Goal: Task Accomplishment & Management: Manage account settings

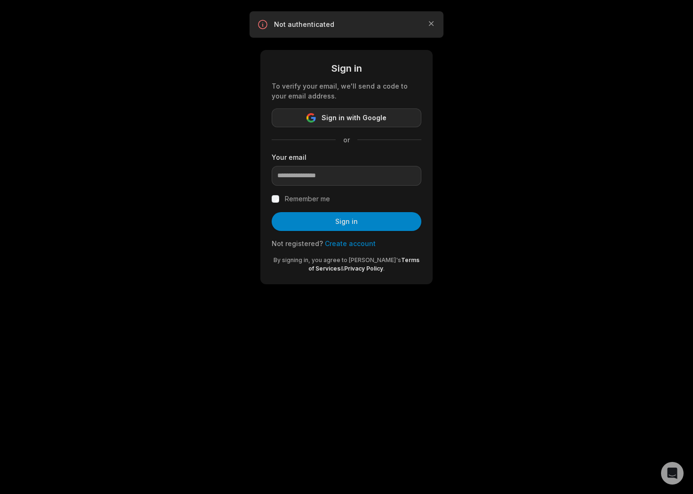
click at [354, 121] on span "Sign in with Google" at bounding box center [354, 117] width 65 height 11
click at [366, 124] on button "Sign in with Google" at bounding box center [347, 117] width 150 height 19
click at [353, 122] on span "Sign in with Google" at bounding box center [354, 117] width 65 height 11
click at [344, 117] on span "Sign in with Google" at bounding box center [354, 117] width 65 height 11
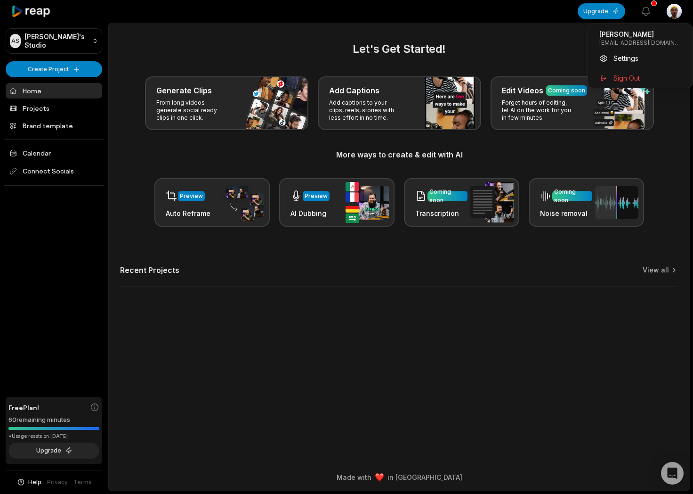
click at [669, 12] on html "AS Aidan's Studio Create Project Home Projects Brand template Calendar Connect …" at bounding box center [346, 247] width 693 height 494
click at [209, 41] on html "AS Aidan's Studio Create Project Home Projects Brand template Calendar Connect …" at bounding box center [346, 247] width 693 height 494
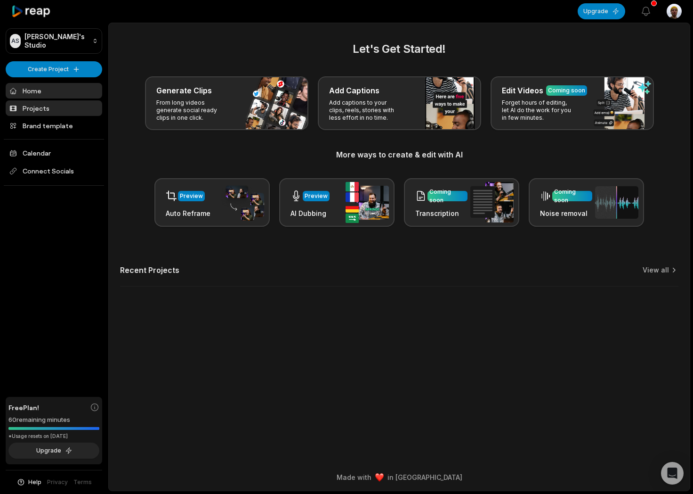
click at [54, 105] on link "Projects" at bounding box center [54, 108] width 97 height 16
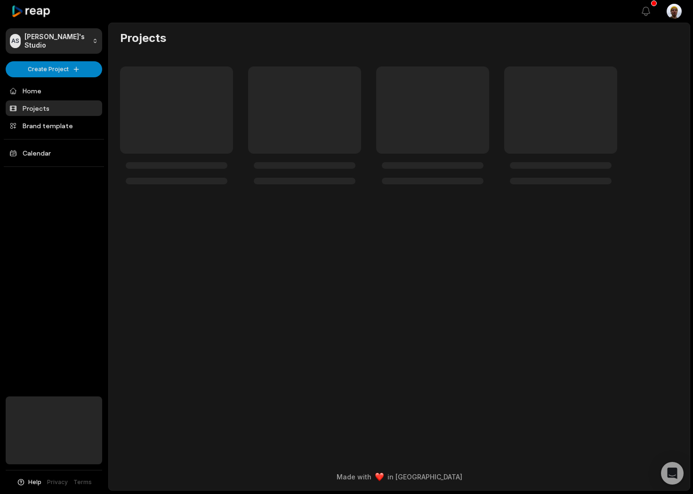
click at [53, 101] on link "Projects" at bounding box center [54, 108] width 97 height 16
click at [51, 95] on link "Home" at bounding box center [54, 91] width 97 height 16
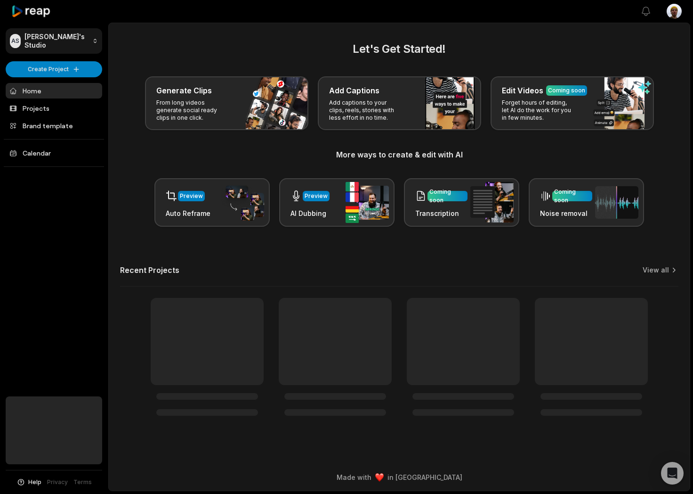
click at [78, 37] on html "AS Aidan's Studio Create Project Home Projects Brand template Calendar Help Pri…" at bounding box center [346, 247] width 693 height 494
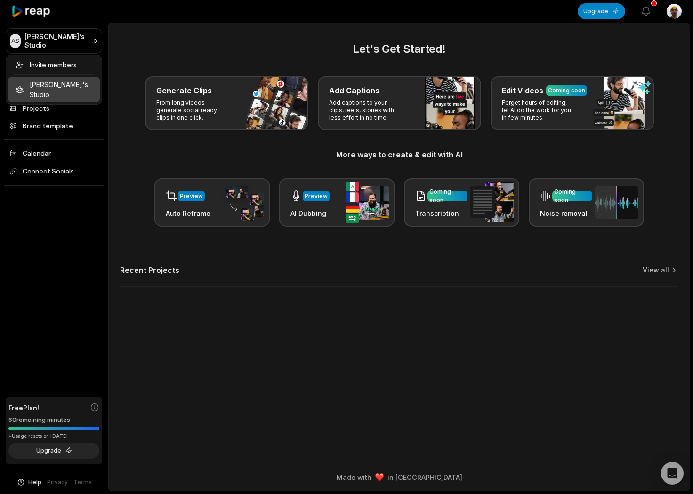
click at [63, 86] on div "Invite members Aidan's Studio" at bounding box center [54, 80] width 97 height 50
click at [210, 29] on html "AS Aidan's Studio Create Project Home Projects Brand template Calendar Connect …" at bounding box center [346, 247] width 693 height 494
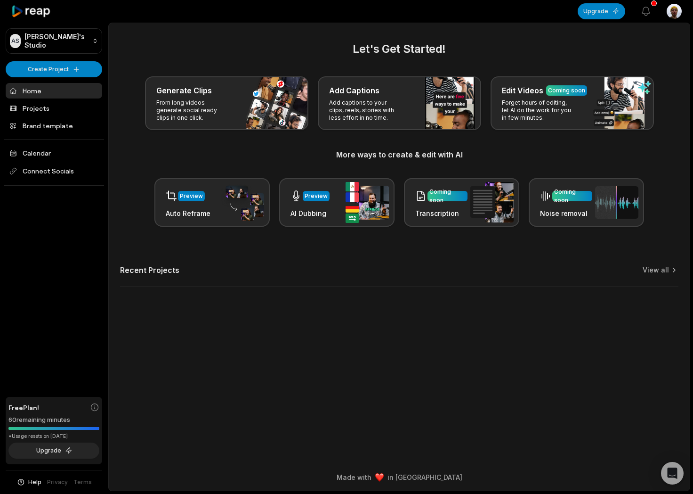
click at [69, 418] on div "60 remaining minutes" at bounding box center [53, 419] width 91 height 9
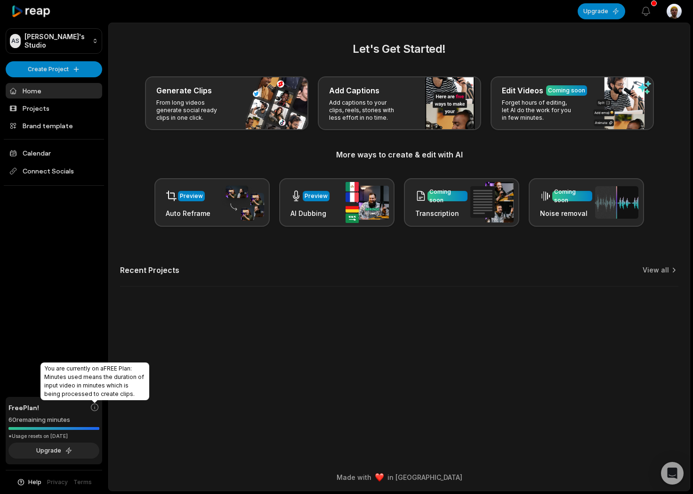
click at [93, 407] on icon at bounding box center [94, 406] width 9 height 9
click at [93, 408] on icon at bounding box center [94, 406] width 9 height 9
click at [95, 407] on icon at bounding box center [94, 406] width 9 height 9
click at [95, 406] on icon at bounding box center [94, 406] width 9 height 9
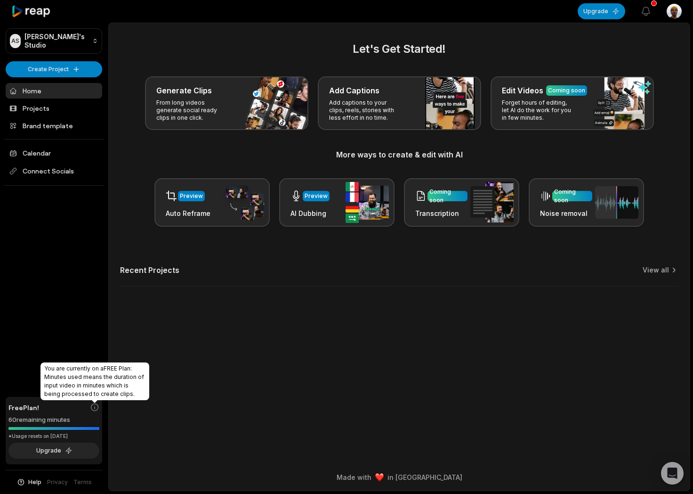
click at [96, 406] on icon at bounding box center [94, 406] width 9 height 9
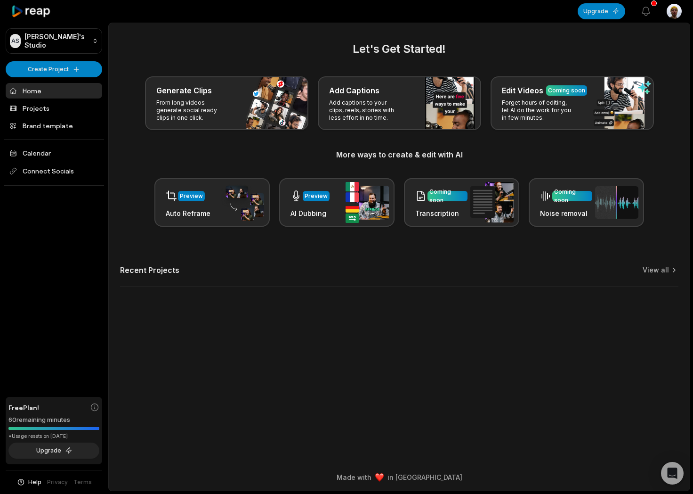
click at [673, 9] on html "AS Aidan's Studio Create Project Home Projects Brand template Calendar Connect …" at bounding box center [346, 247] width 693 height 494
click at [622, 62] on span "Settings" at bounding box center [626, 58] width 25 height 10
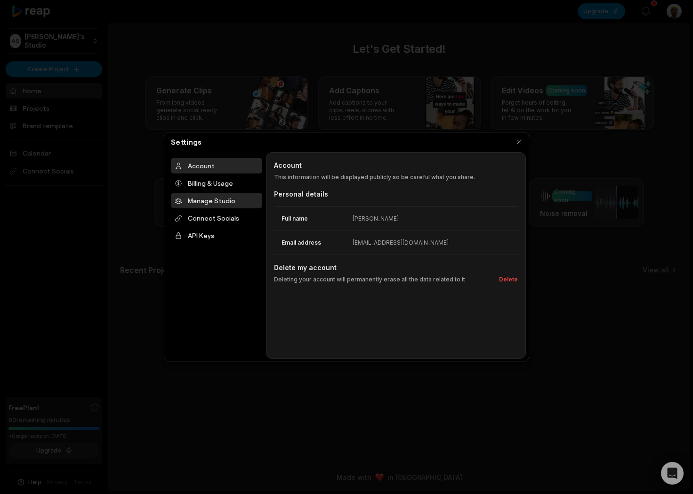
click at [207, 195] on div "Manage Studio" at bounding box center [216, 201] width 91 height 16
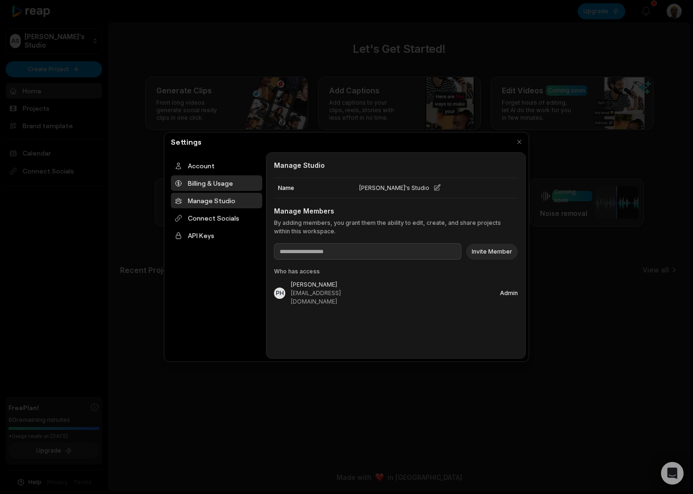
click at [207, 185] on div "Billing & Usage" at bounding box center [216, 183] width 91 height 16
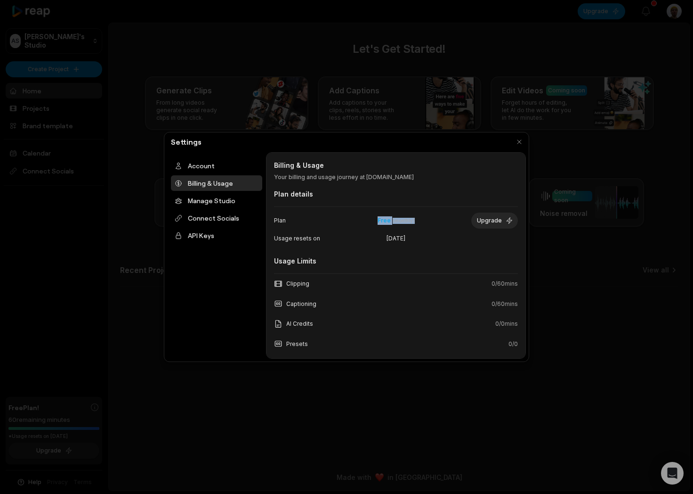
drag, startPoint x: 415, startPoint y: 214, endPoint x: 344, endPoint y: 216, distance: 71.2
click at [344, 216] on div "Free ( month ly)" at bounding box center [396, 220] width 119 height 8
drag, startPoint x: 389, startPoint y: 216, endPoint x: 438, endPoint y: 212, distance: 49.1
click at [397, 218] on div "Plan Free ( month ly) Upgrade" at bounding box center [396, 221] width 244 height 22
drag, startPoint x: 421, startPoint y: 232, endPoint x: 345, endPoint y: 235, distance: 75.9
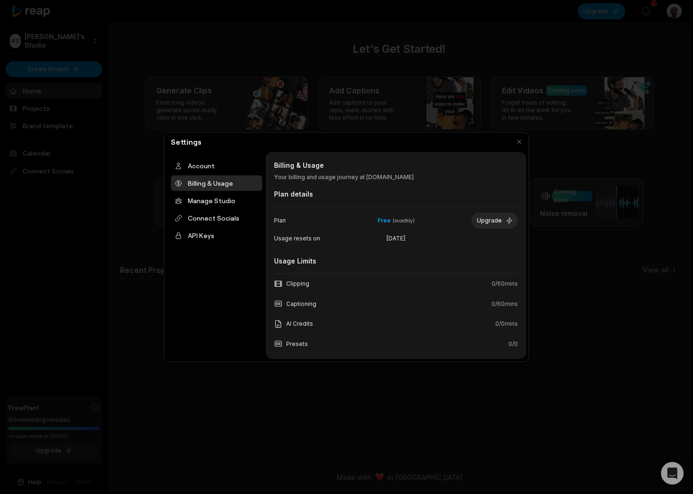
click at [345, 235] on div "Usage resets on October 6, 2025" at bounding box center [396, 238] width 244 height 14
click at [400, 237] on span "October 6, 2025" at bounding box center [397, 238] width 80 height 8
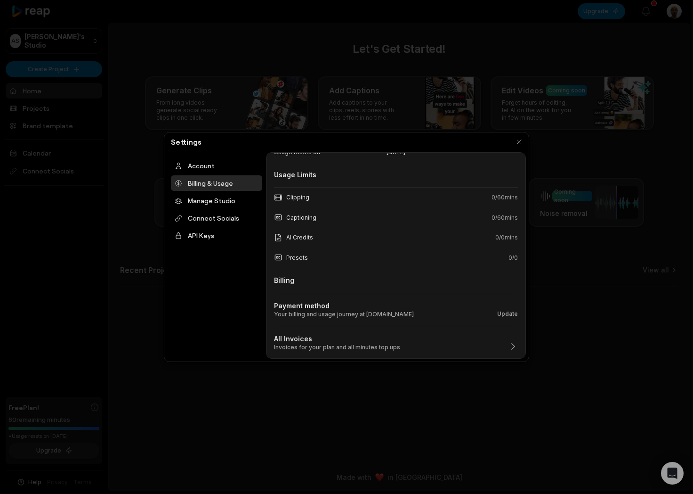
scroll to position [87, 0]
click at [432, 317] on div "Payment method Your billing and usage journey at reap.video Update" at bounding box center [396, 305] width 244 height 25
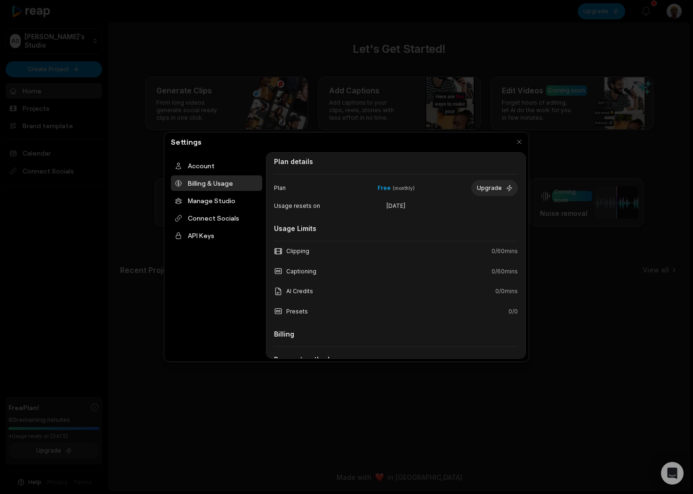
scroll to position [0, 0]
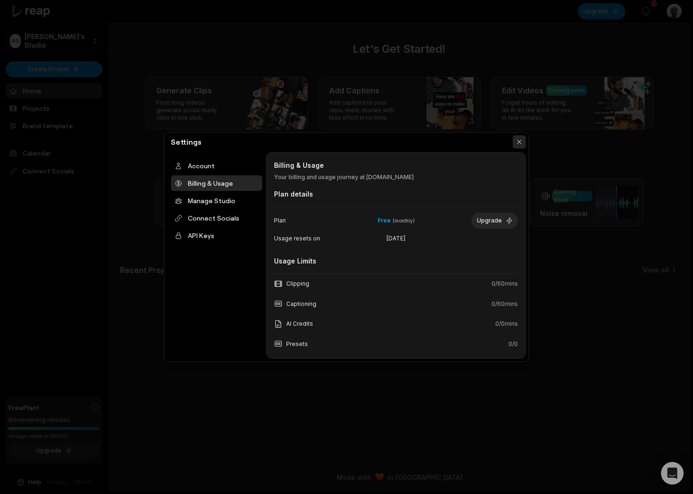
click at [520, 144] on button "button" at bounding box center [519, 141] width 13 height 13
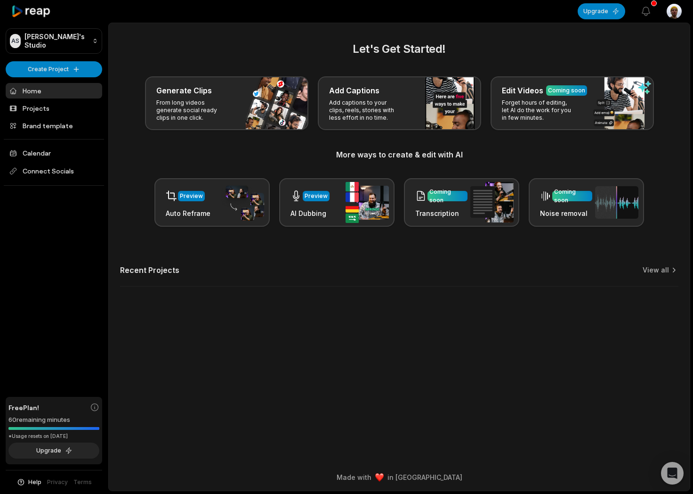
click at [620, 37] on main "Let's Get Started! Generate Clips From long videos generate social ready clips …" at bounding box center [399, 243] width 581 height 440
click at [677, 16] on html "AS Aidan's Studio Create Project Home Projects Brand template Calendar Connect …" at bounding box center [346, 247] width 693 height 494
click at [632, 76] on span "Sign Out" at bounding box center [627, 78] width 26 height 10
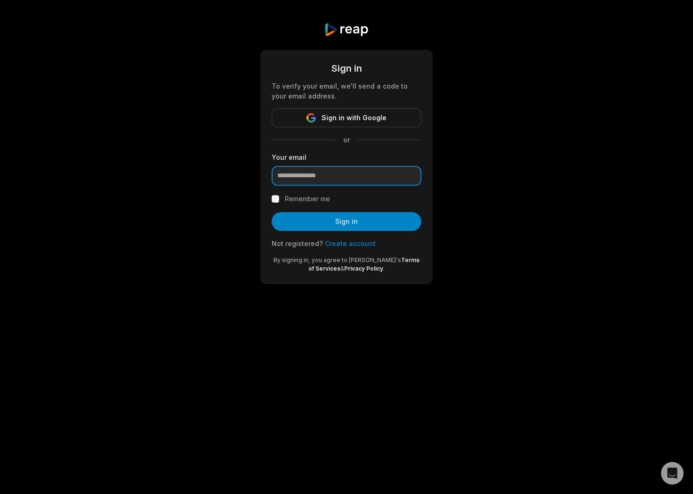
click at [331, 183] on input "email" at bounding box center [347, 176] width 150 height 20
type input "**********"
click at [272, 212] on button "Sign in" at bounding box center [347, 221] width 150 height 19
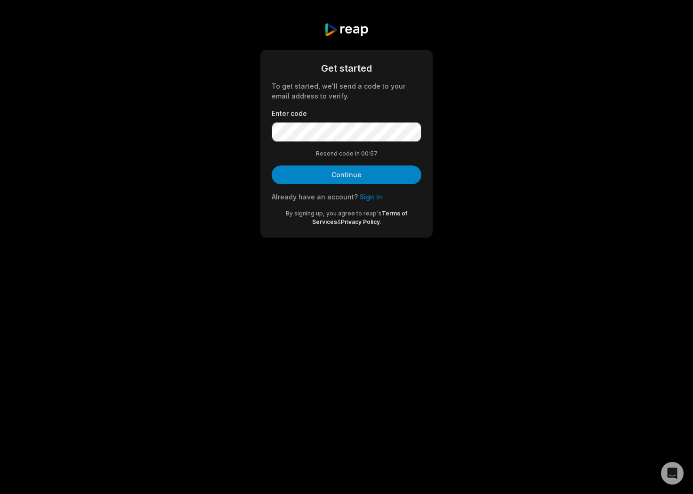
click at [347, 116] on label "Enter code" at bounding box center [347, 113] width 150 height 10
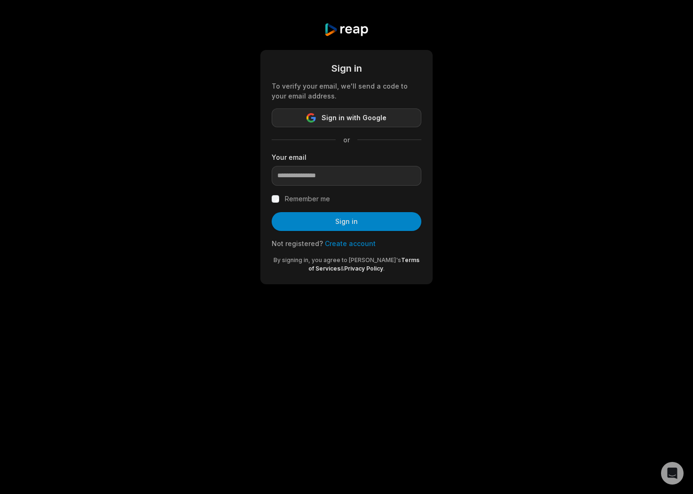
click at [368, 122] on span "Sign in with Google" at bounding box center [354, 117] width 65 height 11
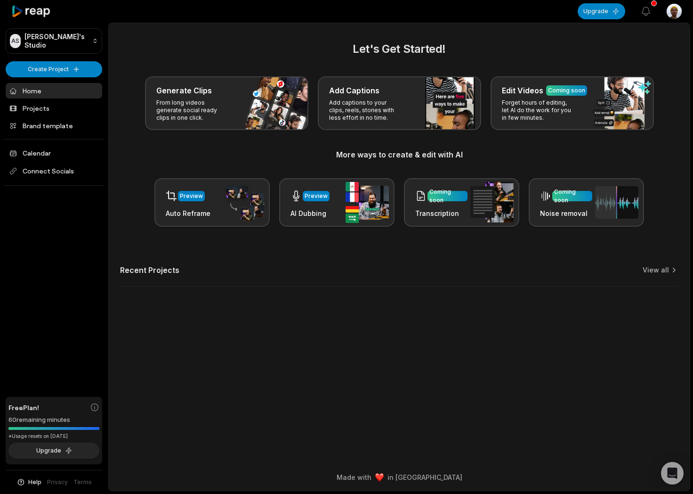
drag, startPoint x: 237, startPoint y: 150, endPoint x: 225, endPoint y: 153, distance: 12.1
click at [237, 151] on h3 "More ways to create & edit with AI" at bounding box center [399, 154] width 559 height 11
click at [190, 170] on div "Let's Get Started! Generate Clips From long videos generate social ready clips …" at bounding box center [399, 134] width 559 height 186
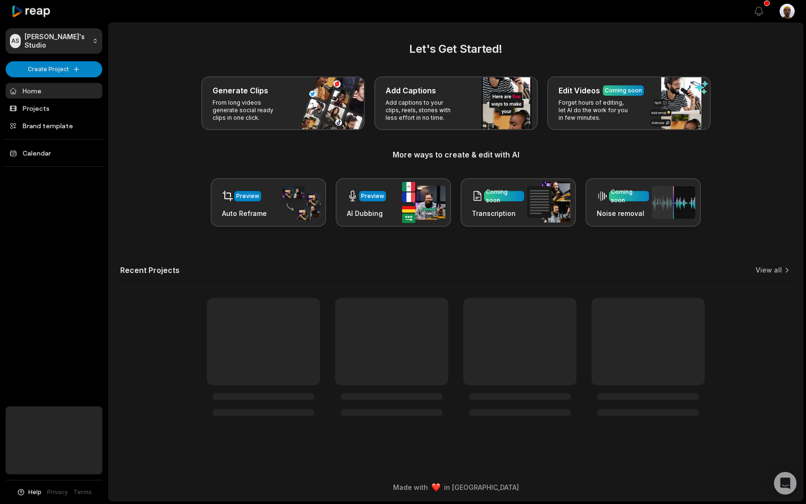
click at [771, 8] on div "View notifications Open user menu" at bounding box center [773, 11] width 41 height 22
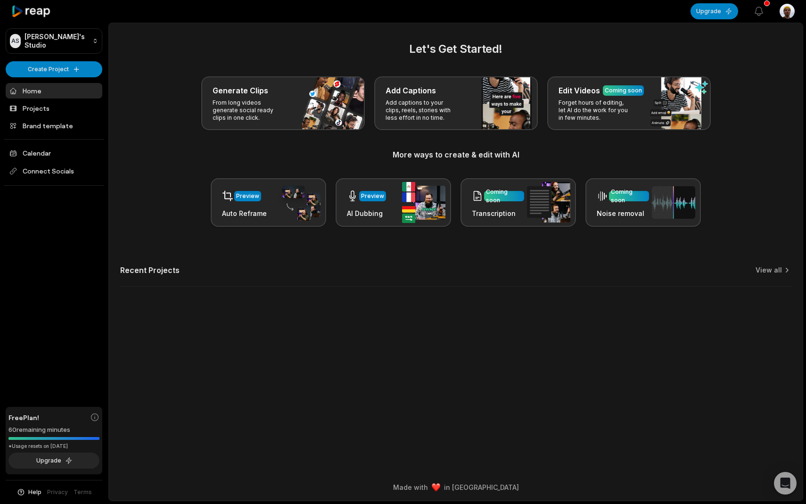
click at [783, 12] on html "AS [PERSON_NAME]'s Studio Create Project Home Projects Brand template Calendar …" at bounding box center [403, 252] width 806 height 504
click at [748, 83] on div "Sign Out" at bounding box center [752, 78] width 97 height 16
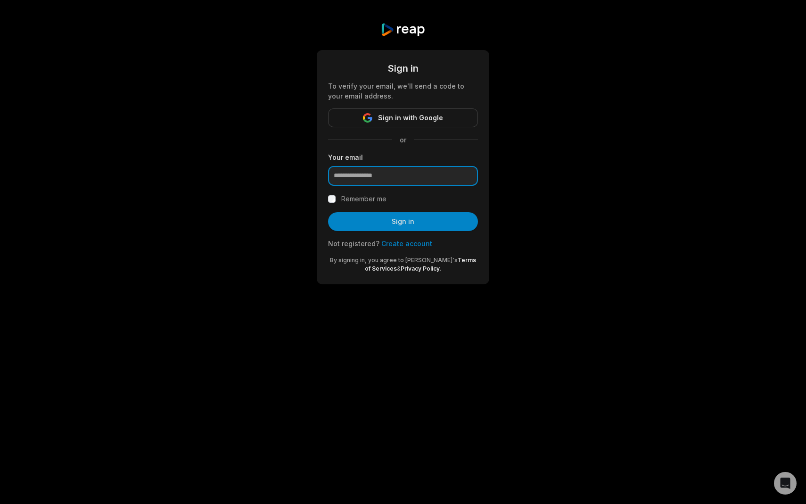
click at [382, 171] on input "email" at bounding box center [403, 176] width 150 height 20
type input "**********"
click at [328, 212] on button "Sign in" at bounding box center [403, 221] width 150 height 19
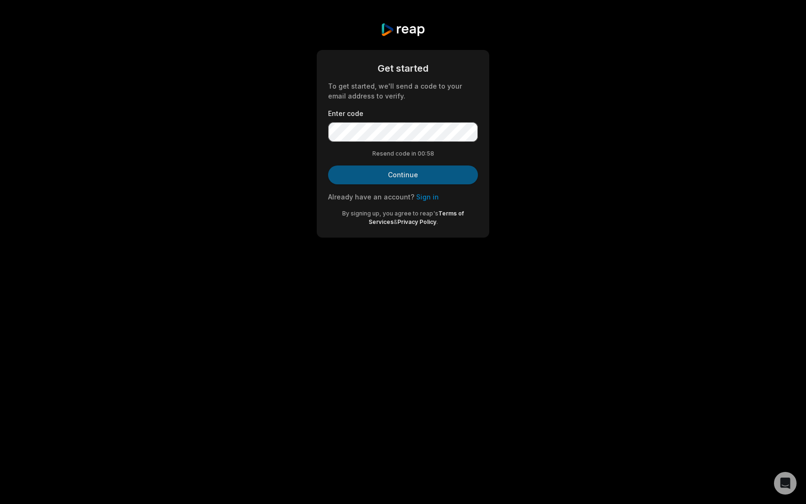
click at [412, 172] on button "Continue" at bounding box center [403, 174] width 150 height 19
click at [265, 161] on div "Get started To get started, we'll send a code to your email address to verify. …" at bounding box center [403, 130] width 806 height 260
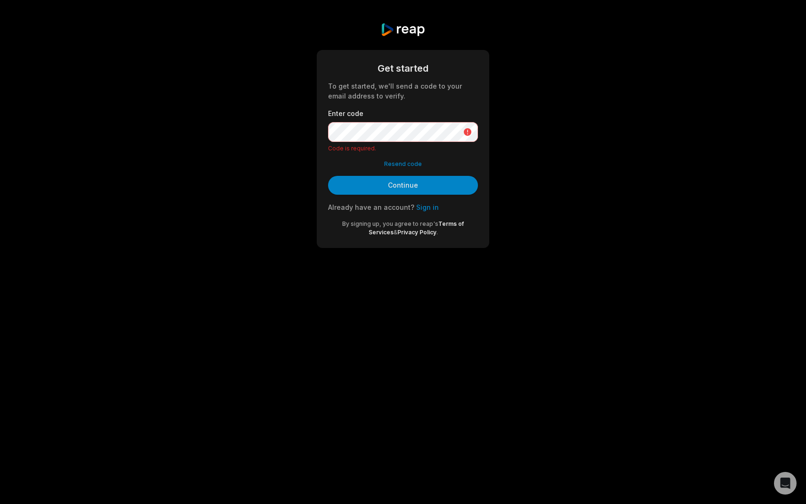
click at [169, 158] on div "Get started To get started, we'll send a code to your email address to verify. …" at bounding box center [403, 135] width 806 height 270
